Goal: Find specific page/section: Find specific page/section

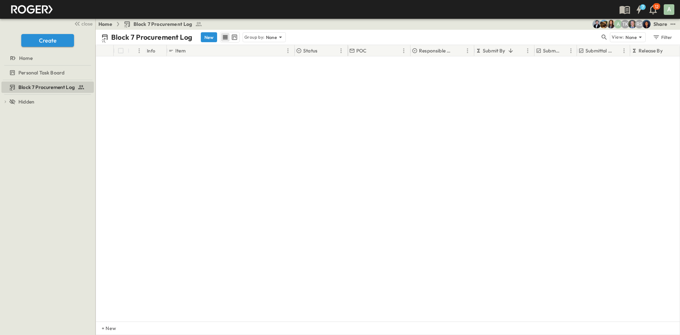
scroll to position [1168, 0]
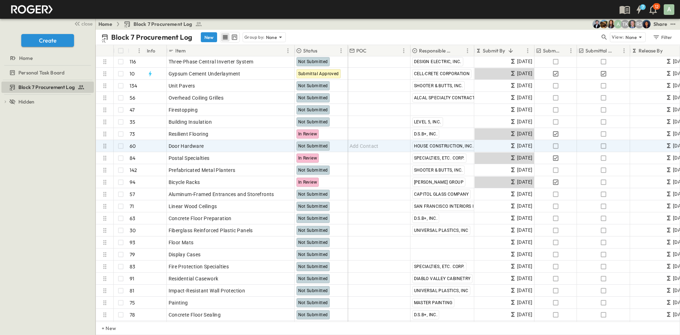
click at [373, 32] on div "Block 7 Procurement Log New Group by: None" at bounding box center [350, 37] width 498 height 11
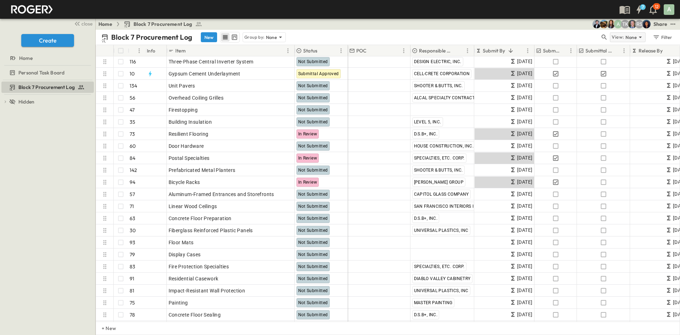
click at [639, 38] on icon at bounding box center [640, 37] width 7 height 7
click at [555, 30] on div "Block 7 Procurement Log New Group by: None View: None Filter" at bounding box center [388, 37] width 584 height 15
click at [664, 38] on div "Filter" at bounding box center [662, 37] width 20 height 8
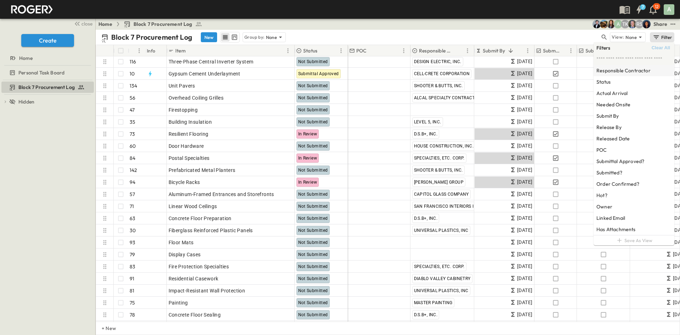
click at [628, 69] on h6 "Responsible Contractor" at bounding box center [623, 70] width 54 height 7
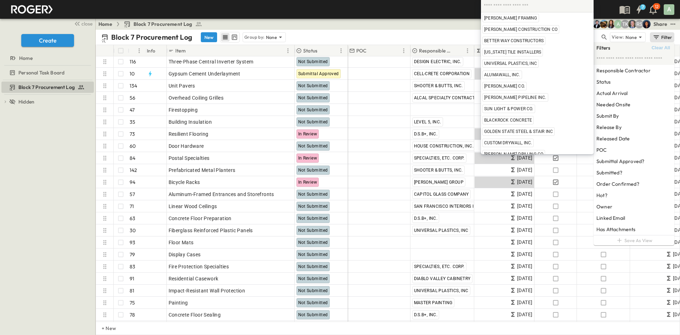
scroll to position [0, 0]
click at [507, 6] on input "text" at bounding box center [537, 5] width 107 height 9
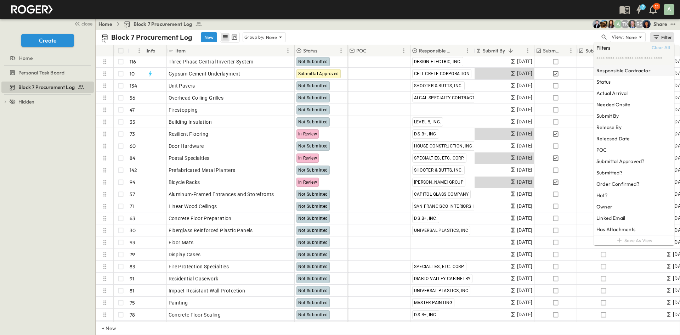
click at [635, 74] on h6 "Responsible Contractor" at bounding box center [623, 70] width 54 height 7
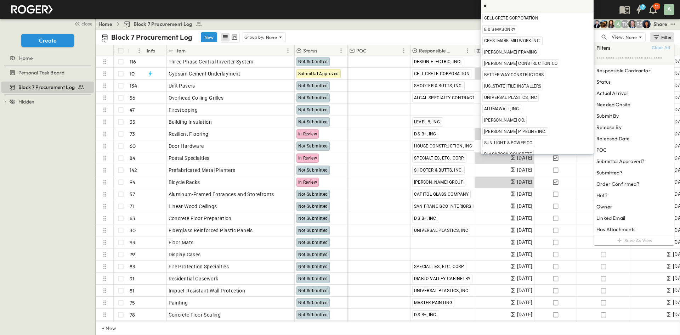
type input "**"
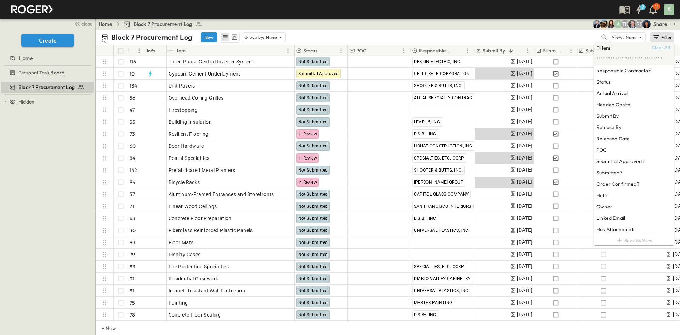
click at [631, 59] on input "text" at bounding box center [633, 58] width 75 height 11
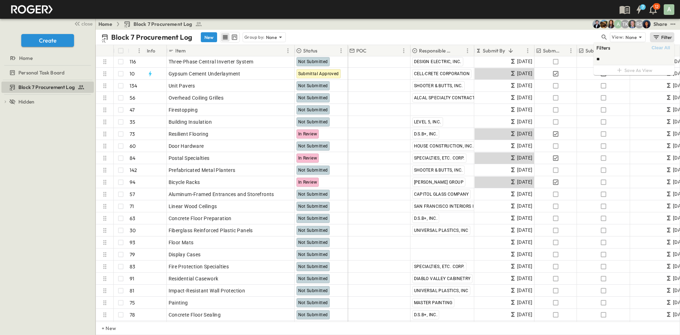
type input "*"
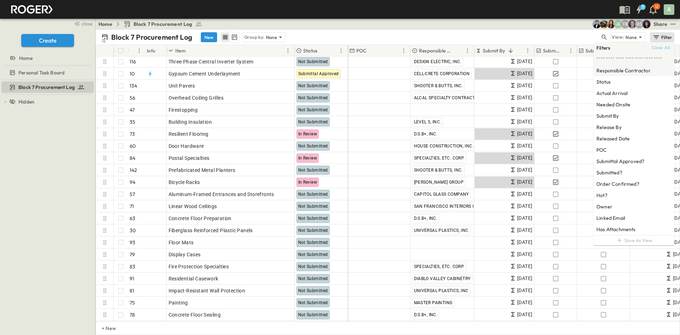
click at [618, 70] on h6 "Responsible Contractor" at bounding box center [623, 70] width 54 height 7
type input "**"
click at [523, 86] on span "ALCAL SPECIALTY CONTRACTING, INC." at bounding box center [551, 88] width 77 height 6
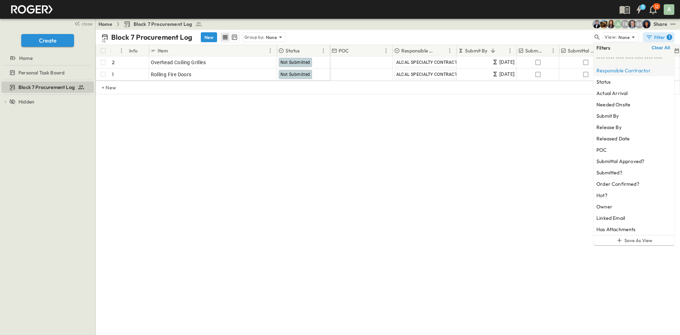
click at [622, 69] on h6 "Responsible Contractor" at bounding box center [623, 70] width 54 height 7
click at [611, 71] on h6 "Responsible Contractor" at bounding box center [623, 70] width 54 height 7
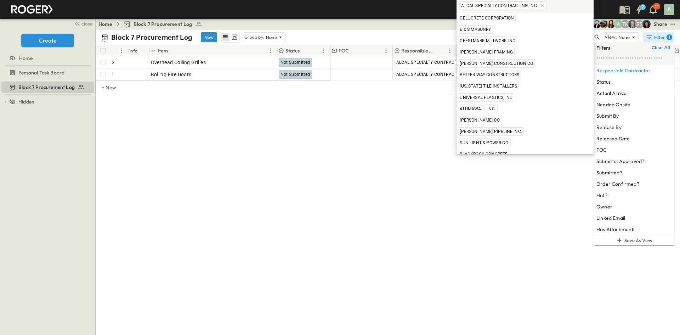
click at [540, 7] on icon at bounding box center [541, 5] width 3 height 3
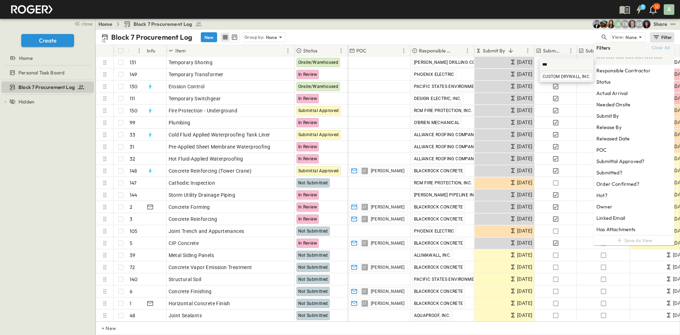
type input "***"
click at [546, 76] on span "CUSTOM DRYWALL, INC." at bounding box center [566, 77] width 48 height 6
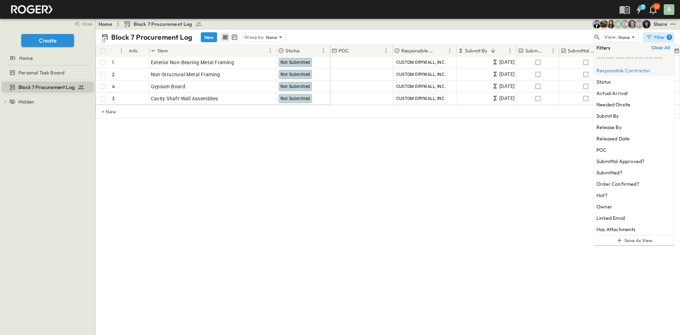
click at [612, 71] on h6 "Responsible Contractor" at bounding box center [623, 70] width 54 height 7
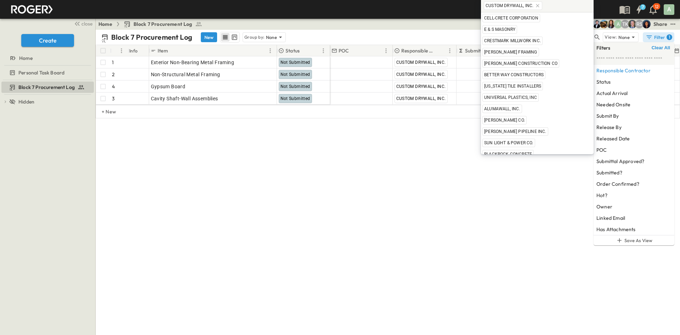
click at [539, 7] on icon at bounding box center [538, 6] width 6 height 6
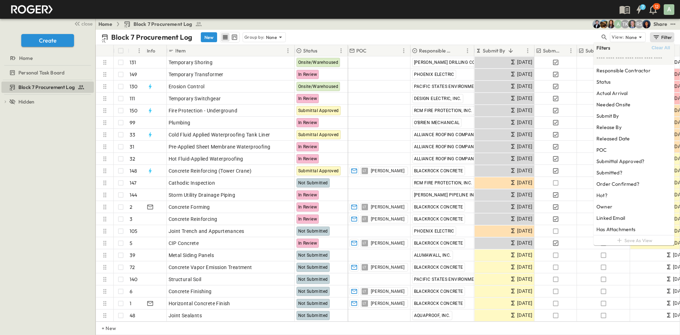
type input "****"
click at [637, 68] on h6 "Responsible Contractor" at bounding box center [623, 70] width 54 height 7
click at [535, 78] on span "GOLDEN STATE STEEL & STAIR INC" at bounding box center [555, 77] width 69 height 6
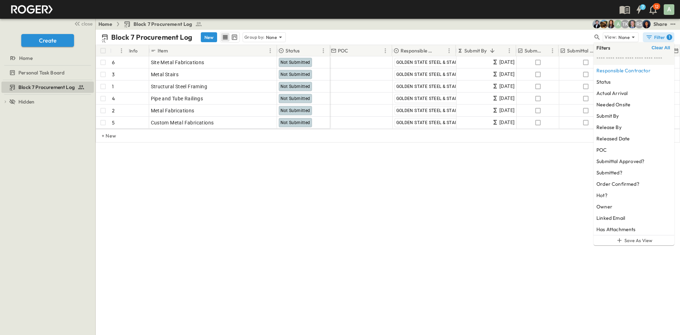
scroll to position [0, 87]
